Goal: Transaction & Acquisition: Purchase product/service

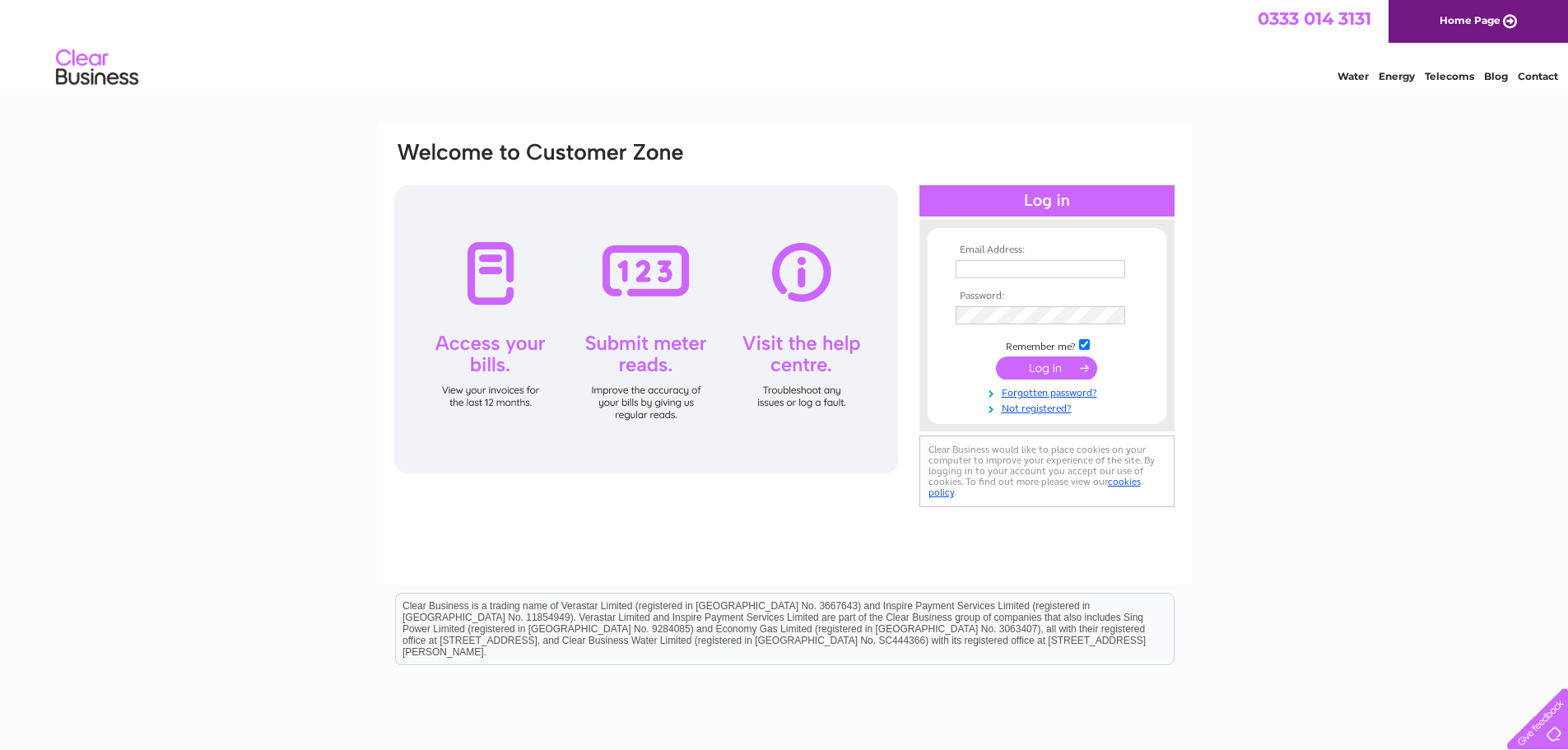
type input "accounts@nnnretail.co.uk"
click at [1055, 363] on input "submit" at bounding box center [1046, 368] width 101 height 23
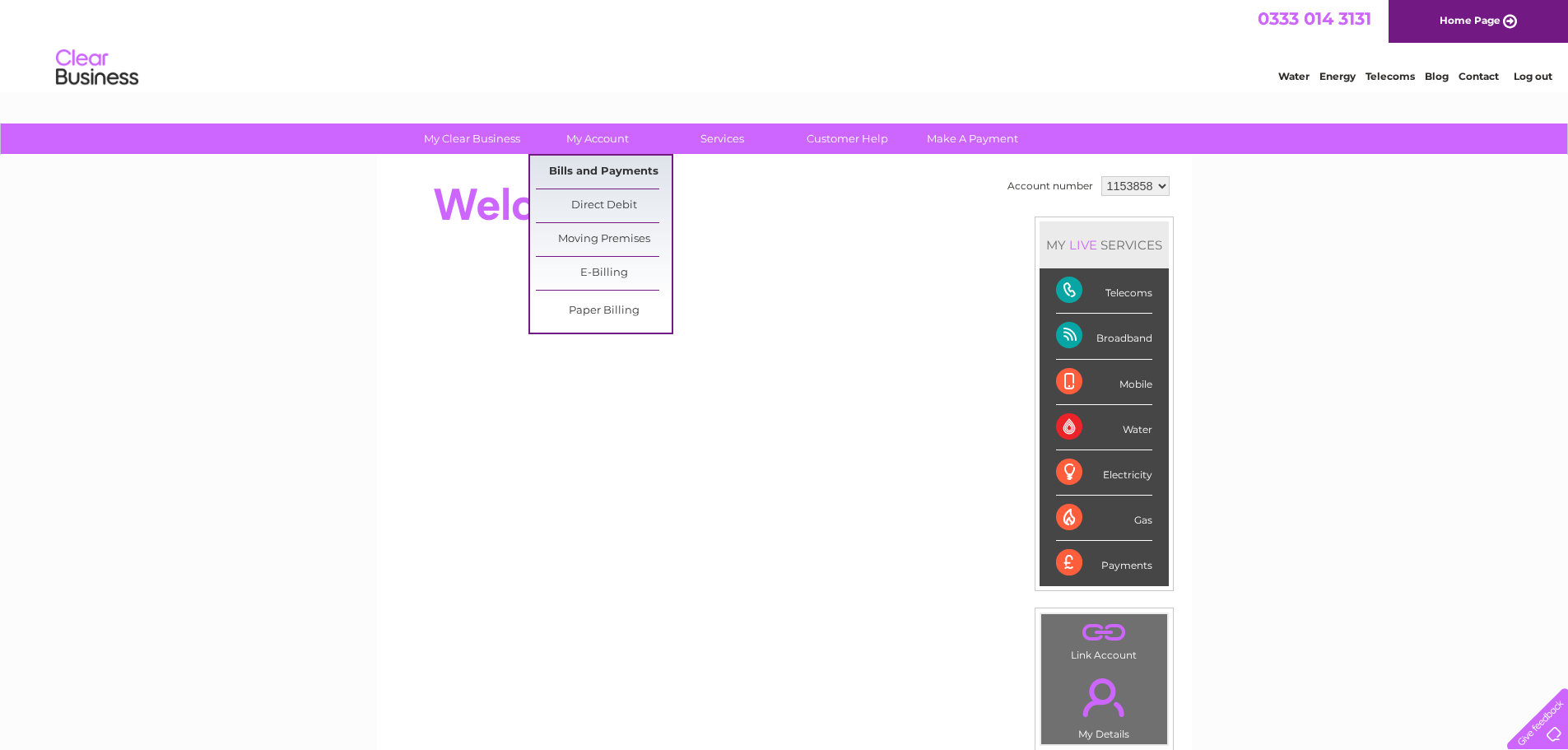
click at [600, 167] on link "Bills and Payments" at bounding box center [603, 172] width 136 height 33
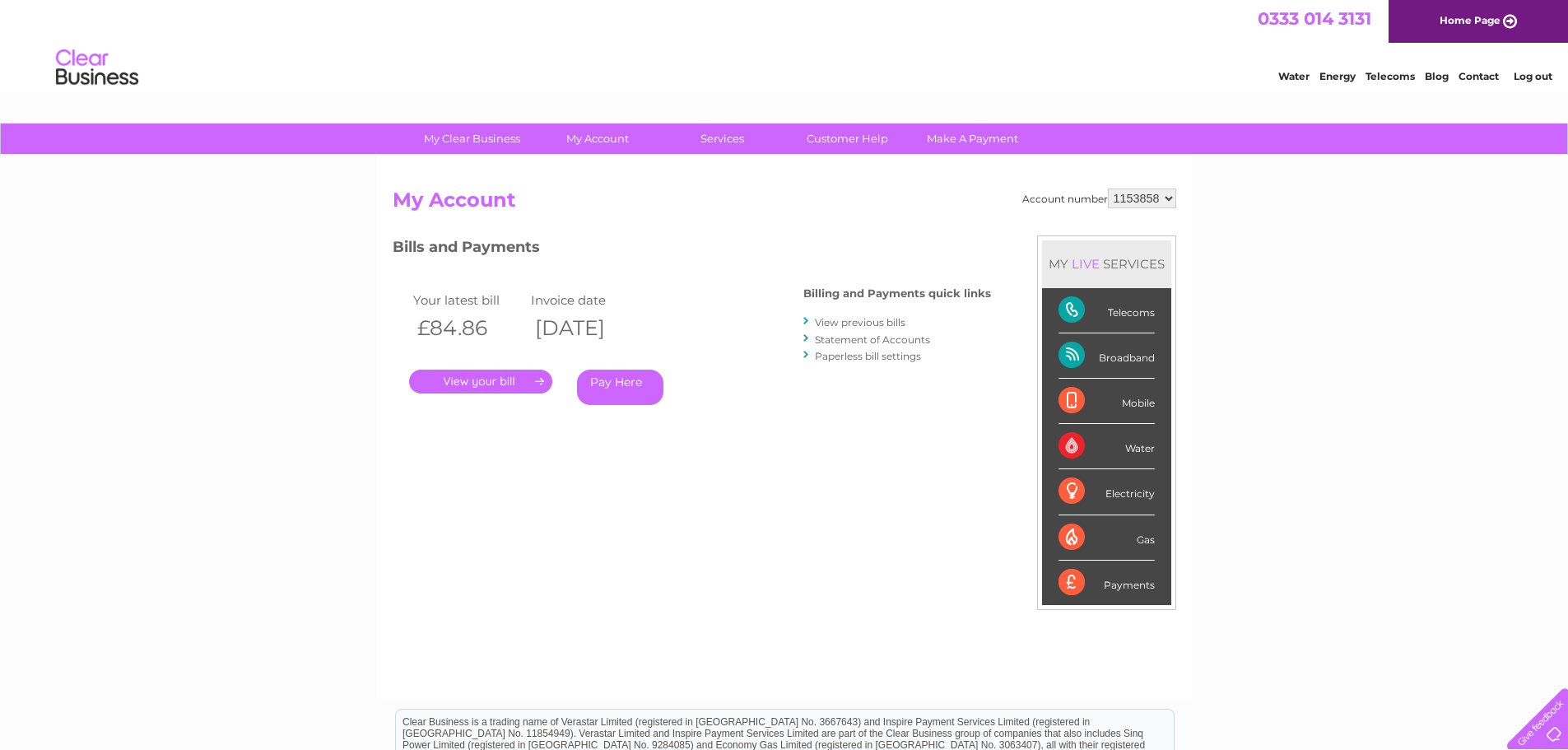
click at [611, 385] on link "Pay Here" at bounding box center [620, 387] width 87 height 36
